Goal: Task Accomplishment & Management: Use online tool/utility

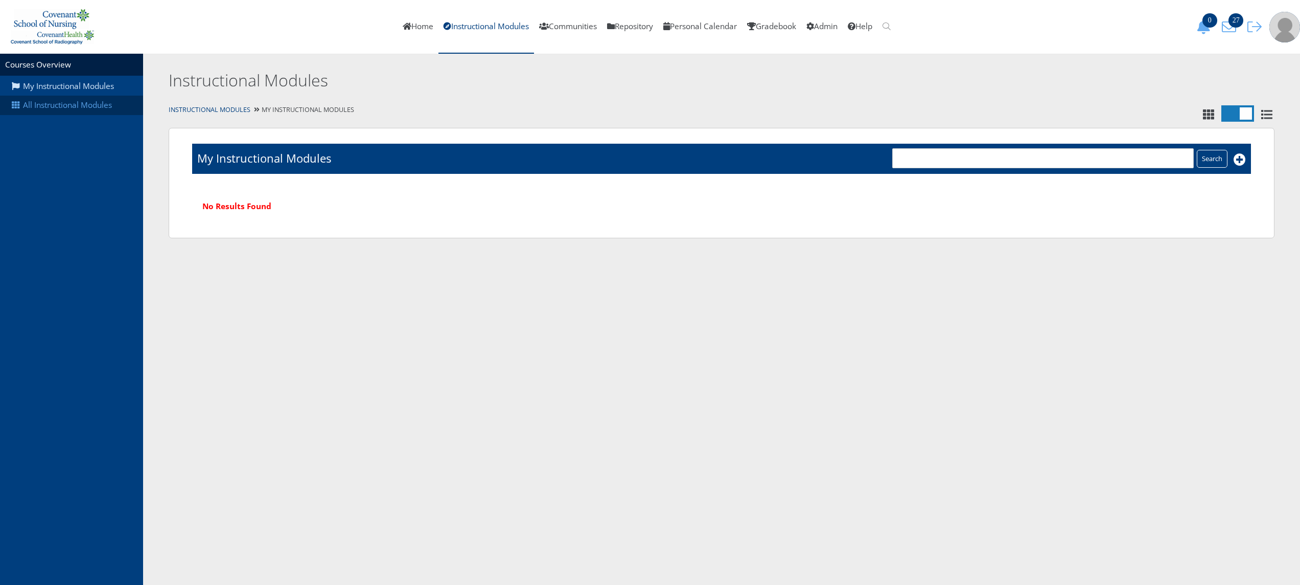
click at [68, 102] on link "All Instructional Modules" at bounding box center [71, 105] width 143 height 19
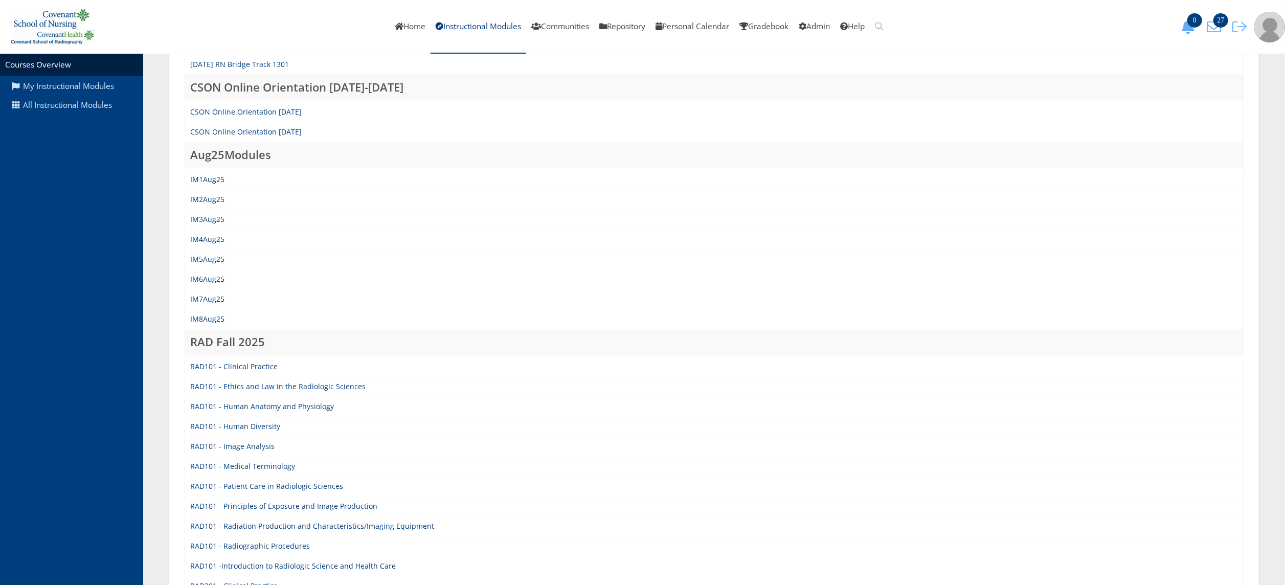
scroll to position [422, 0]
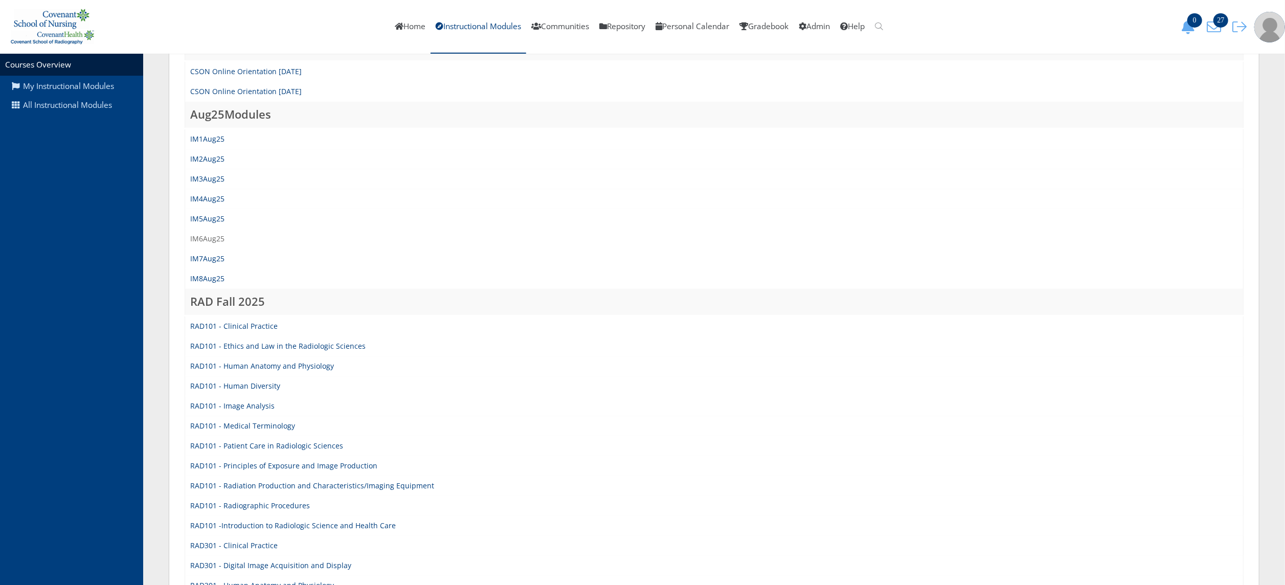
click at [205, 236] on link "IM6Aug25" at bounding box center [207, 239] width 34 height 10
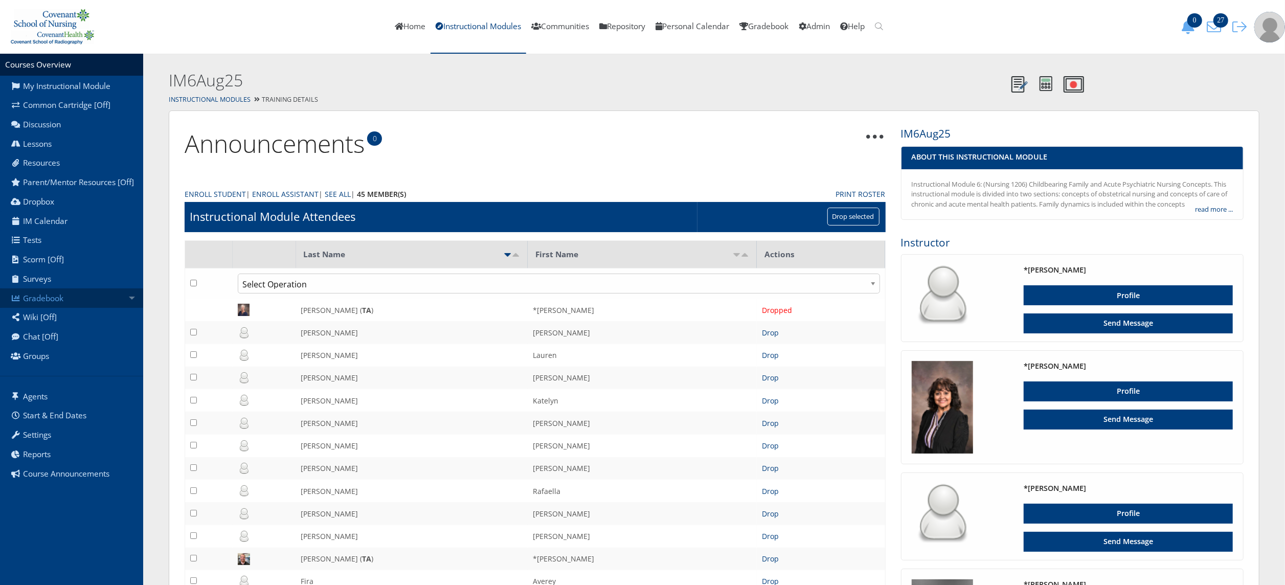
click at [39, 308] on link "Gradebook" at bounding box center [71, 297] width 143 height 19
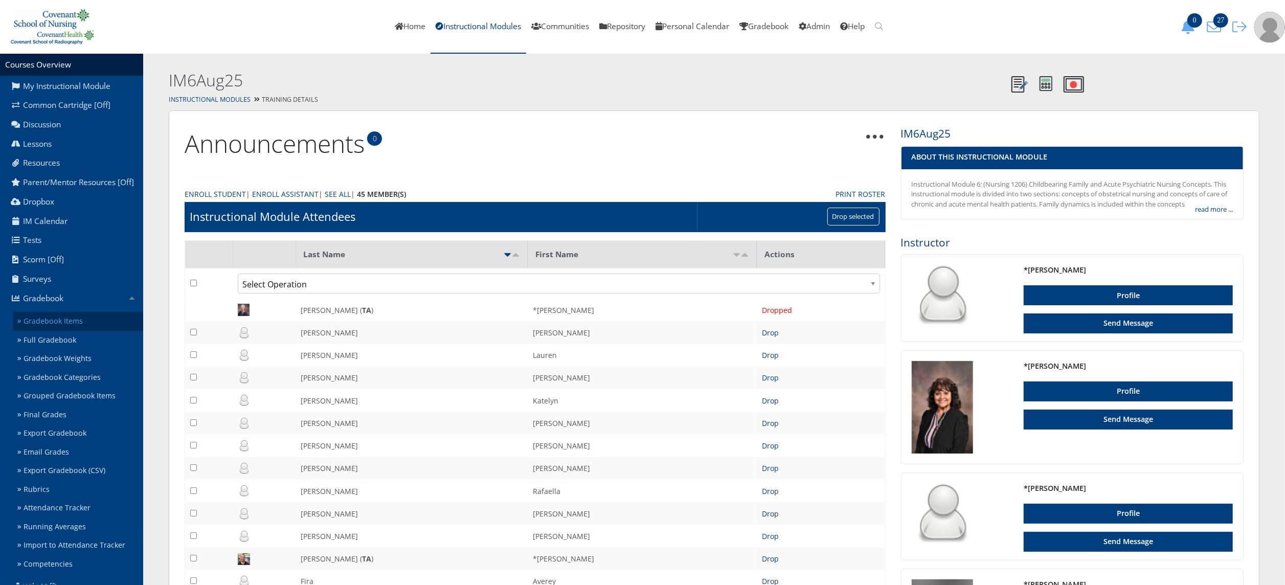
click at [43, 323] on link "Gradebook Items" at bounding box center [78, 321] width 130 height 19
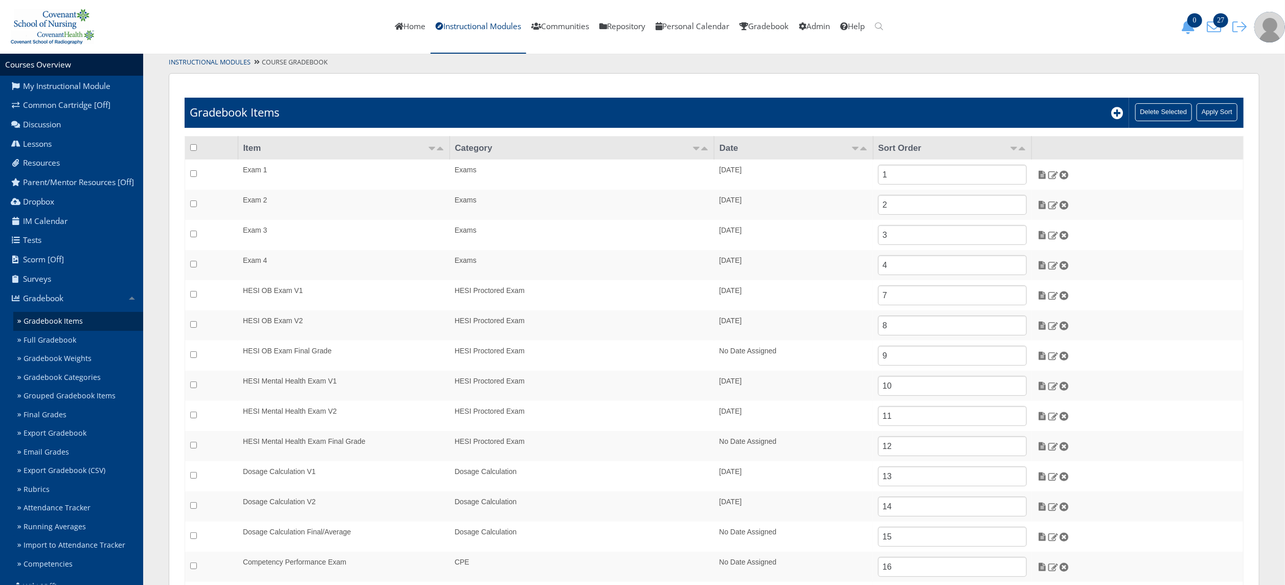
scroll to position [41, 0]
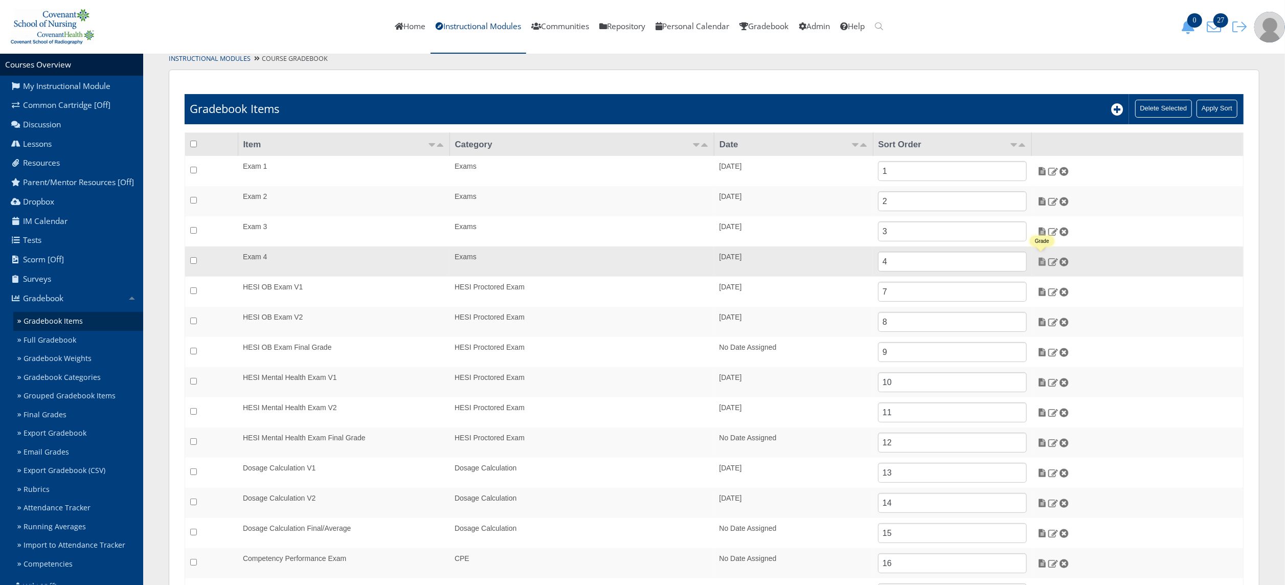
click at [1043, 258] on img at bounding box center [1042, 261] width 11 height 9
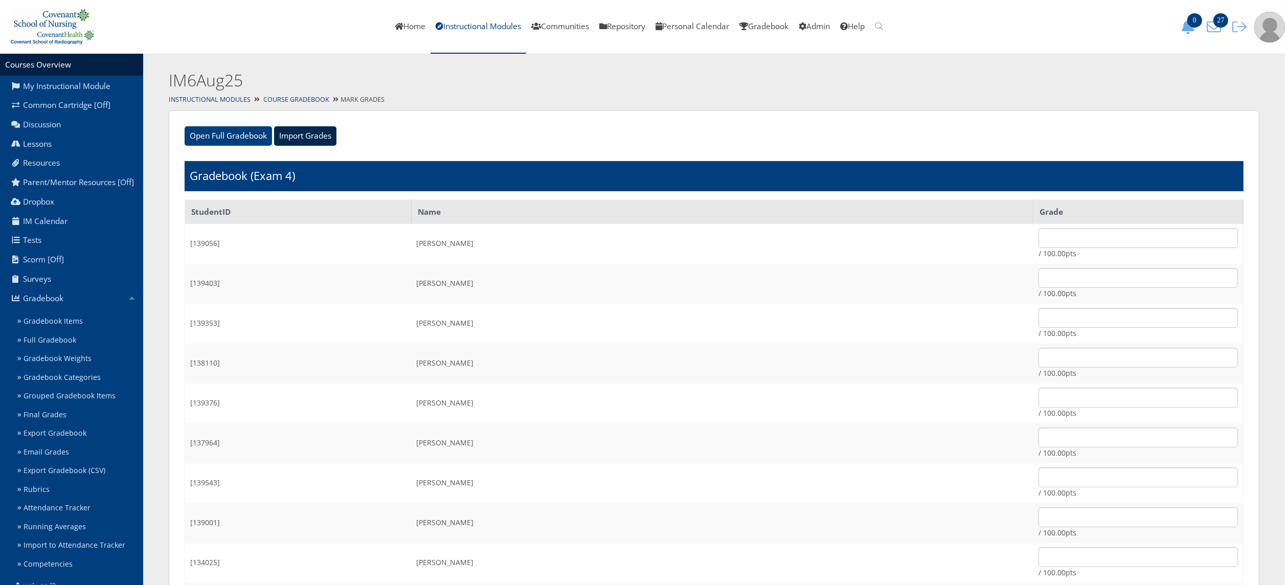
click at [328, 132] on input "Import Grades" at bounding box center [305, 135] width 62 height 19
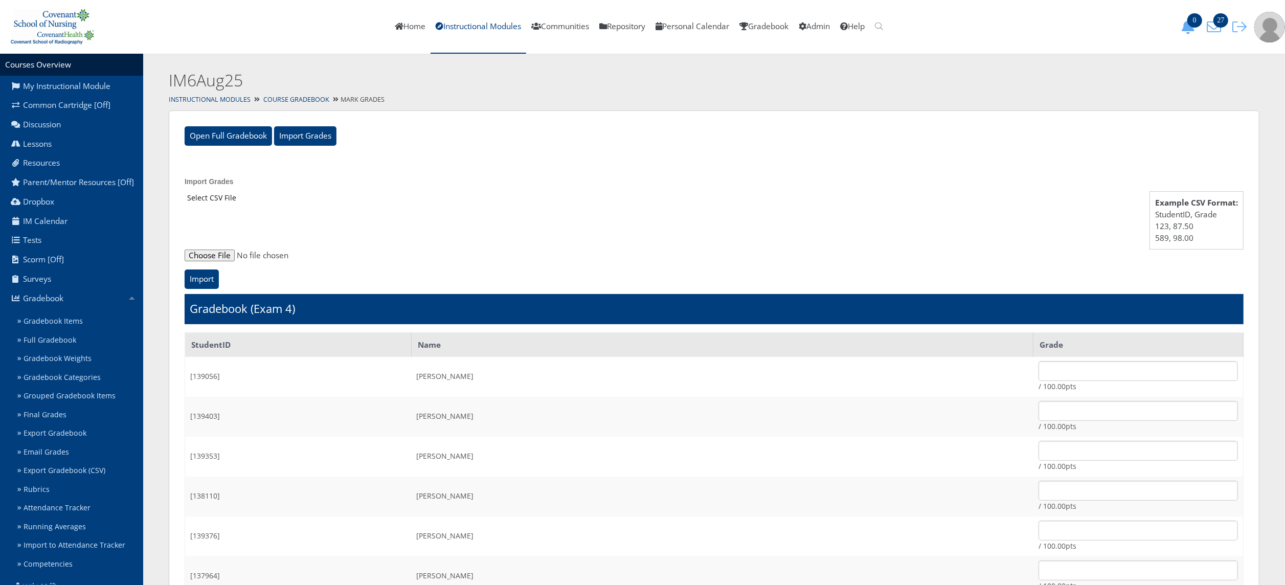
click at [215, 248] on div "Select CSV File" at bounding box center [714, 230] width 1059 height 79
click at [215, 251] on input "file" at bounding box center [714, 255] width 1059 height 12
type input "C:\fakepath\ET_Results_IM6Aug25E4.csv"
click at [201, 281] on input "Import" at bounding box center [202, 278] width 34 height 19
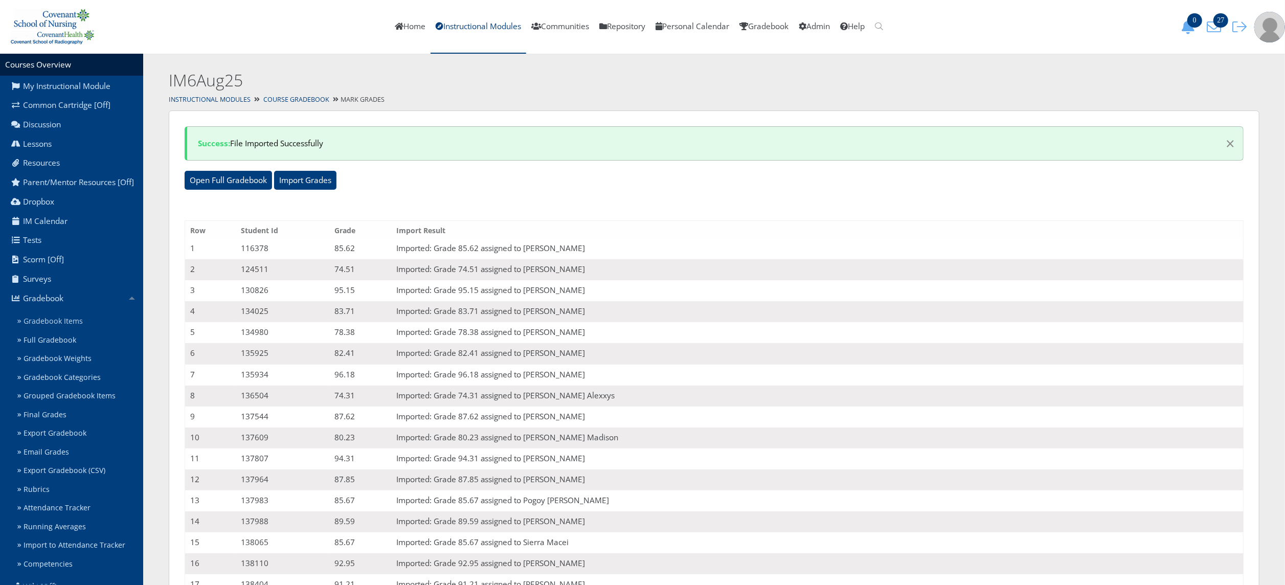
click at [72, 322] on link "Gradebook Items" at bounding box center [78, 321] width 130 height 19
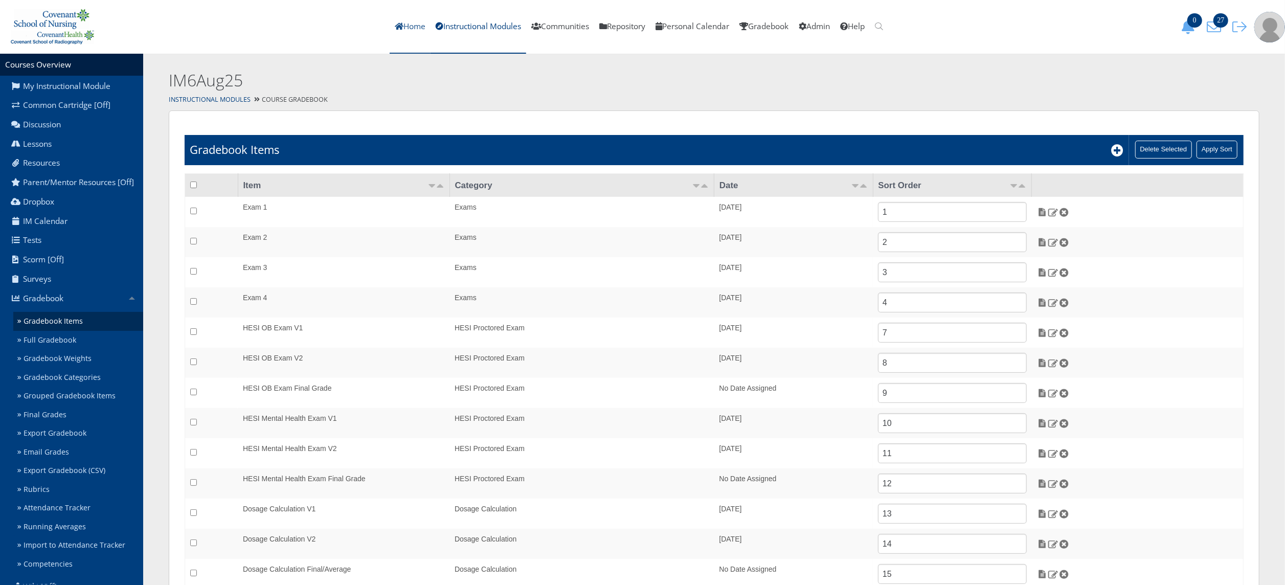
click at [412, 31] on link "Home" at bounding box center [409, 27] width 41 height 54
